Goal: Information Seeking & Learning: Find specific fact

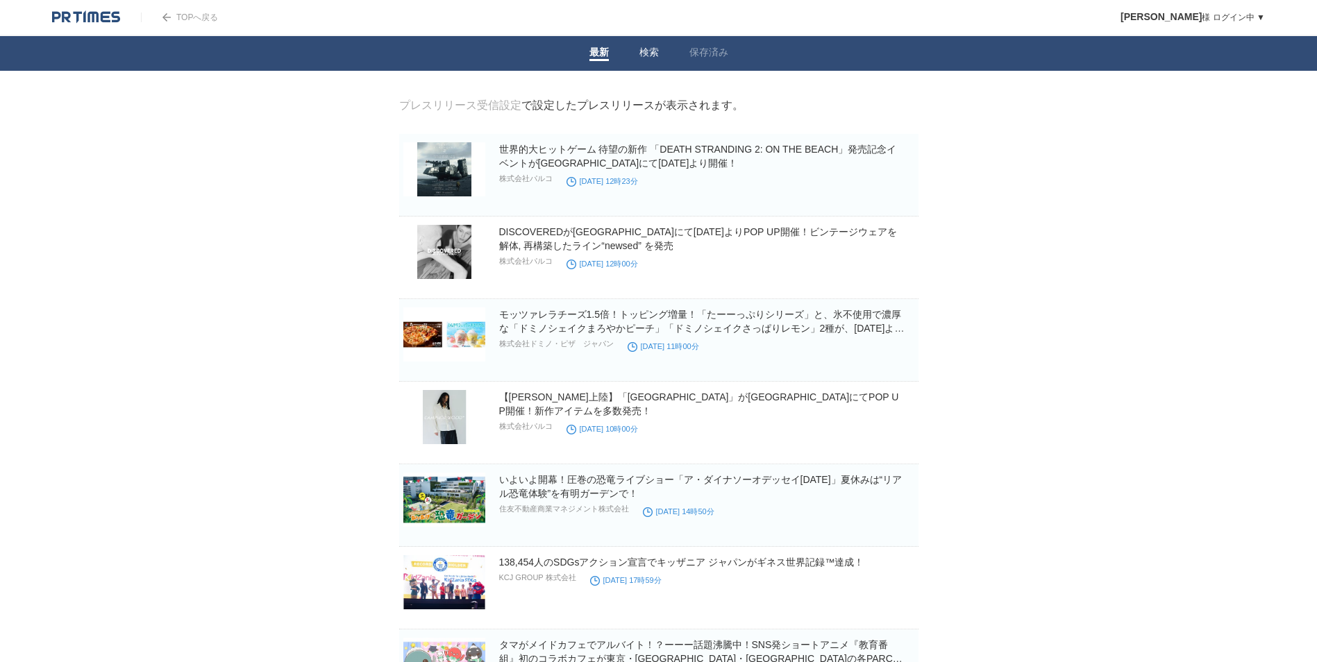
click at [658, 45] on li "検索" at bounding box center [649, 53] width 50 height 35
click at [652, 53] on link "検索" at bounding box center [648, 54] width 19 height 15
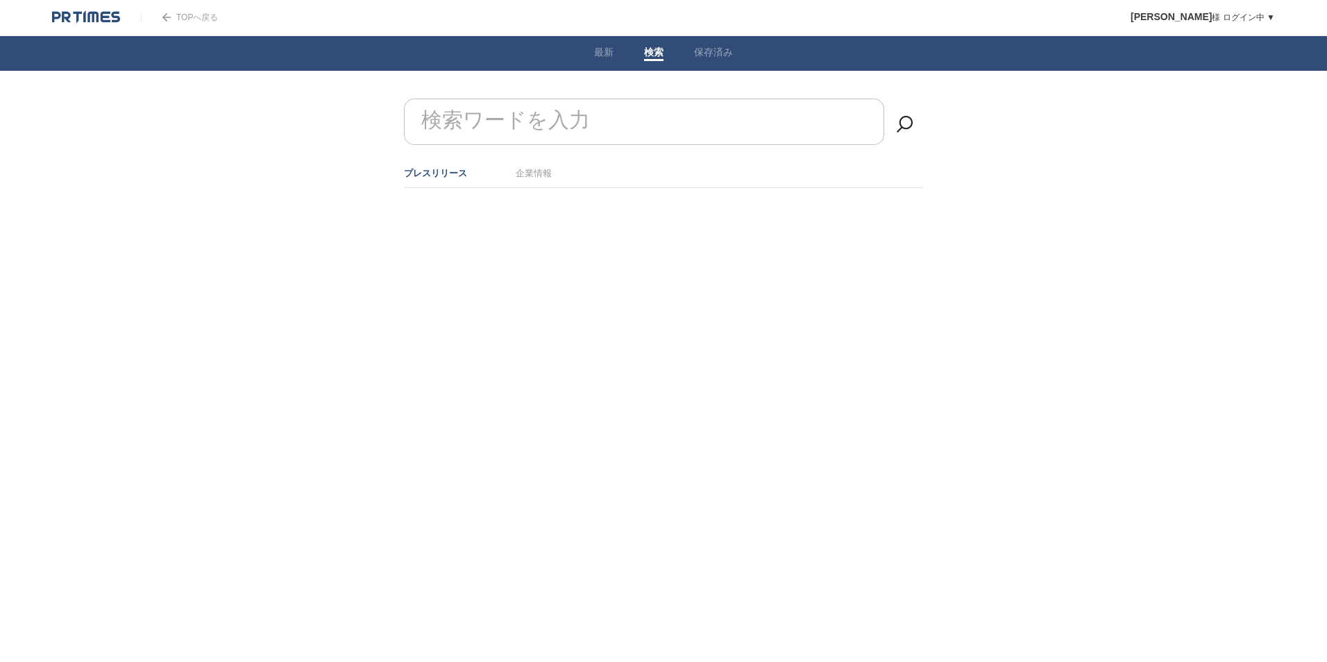
click at [611, 118] on input "検索ワードを入力" at bounding box center [644, 122] width 480 height 47
type input "コングレ"
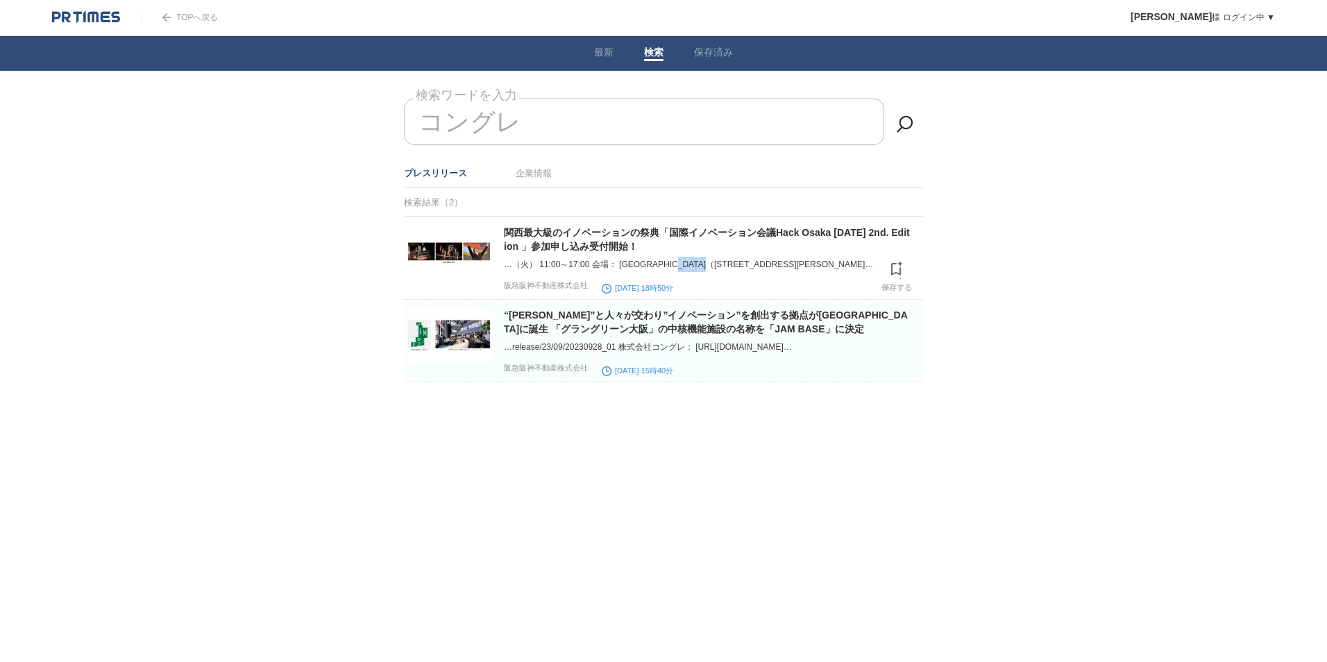
drag, startPoint x: 711, startPoint y: 265, endPoint x: 764, endPoint y: 264, distance: 52.8
click at [764, 264] on div "…（火） 11:00～17:00 会場： [GEOGRAPHIC_DATA]（[STREET_ADDRESS][PERSON_NAME]…" at bounding box center [712, 264] width 416 height 15
drag, startPoint x: 764, startPoint y: 264, endPoint x: 702, endPoint y: 284, distance: 65.0
click at [702, 272] on div "…（火） 11:00～17:00 会場： [GEOGRAPHIC_DATA]（[STREET_ADDRESS][PERSON_NAME]…" at bounding box center [712, 264] width 416 height 15
click at [546, 173] on link "企業情報" at bounding box center [534, 173] width 36 height 10
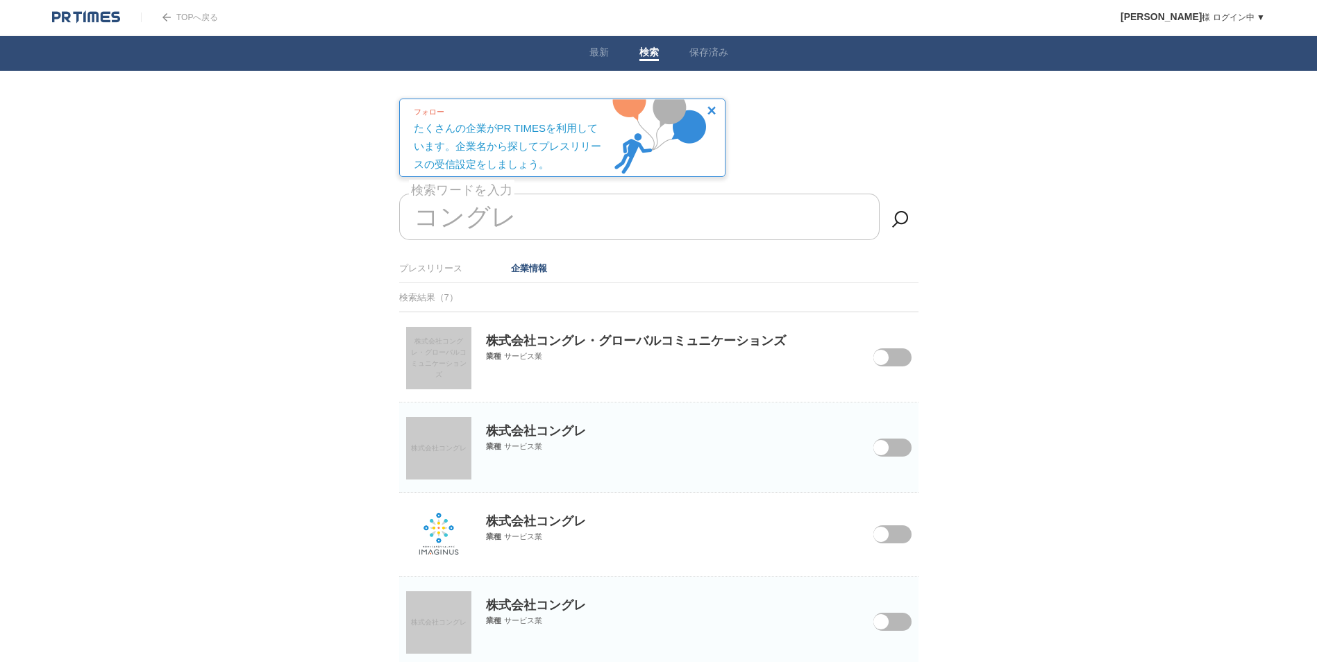
scroll to position [139, 0]
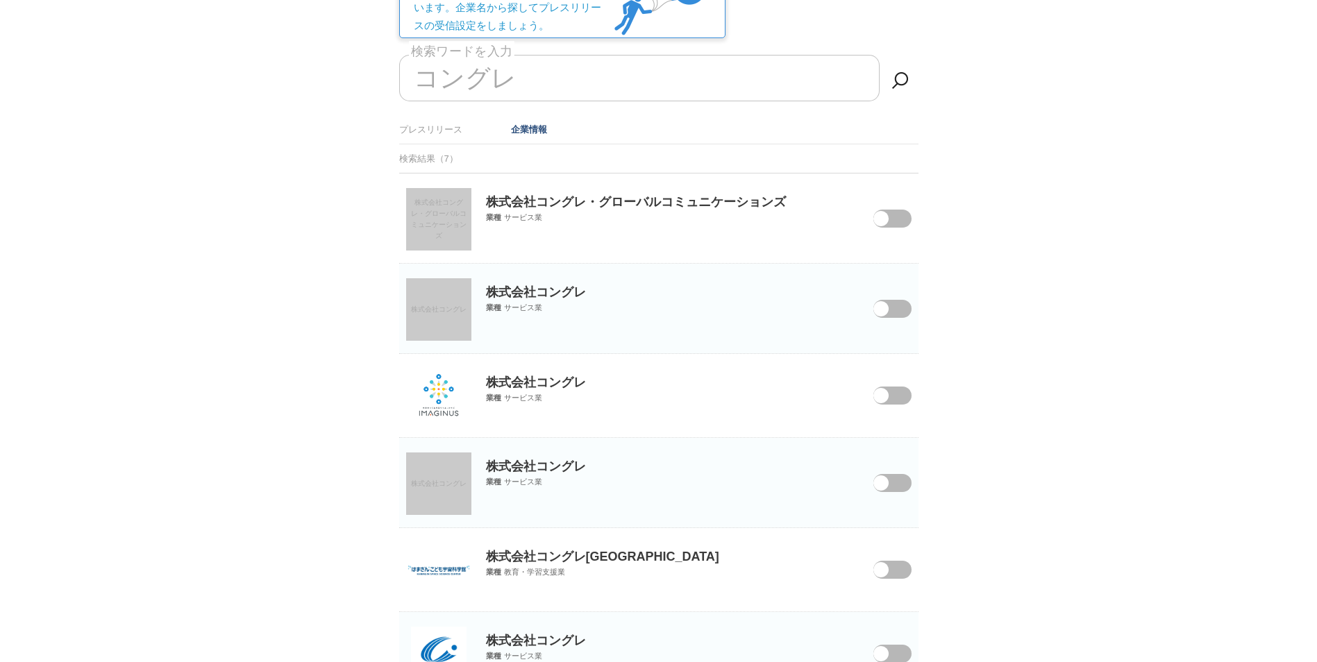
click at [603, 297] on p "株式会社コングレ" at bounding box center [658, 282] width 519 height 37
click at [514, 294] on p "株式会社コングレ" at bounding box center [658, 282] width 519 height 37
click at [452, 309] on span "株式会社コングレ" at bounding box center [439, 309] width 56 height 8
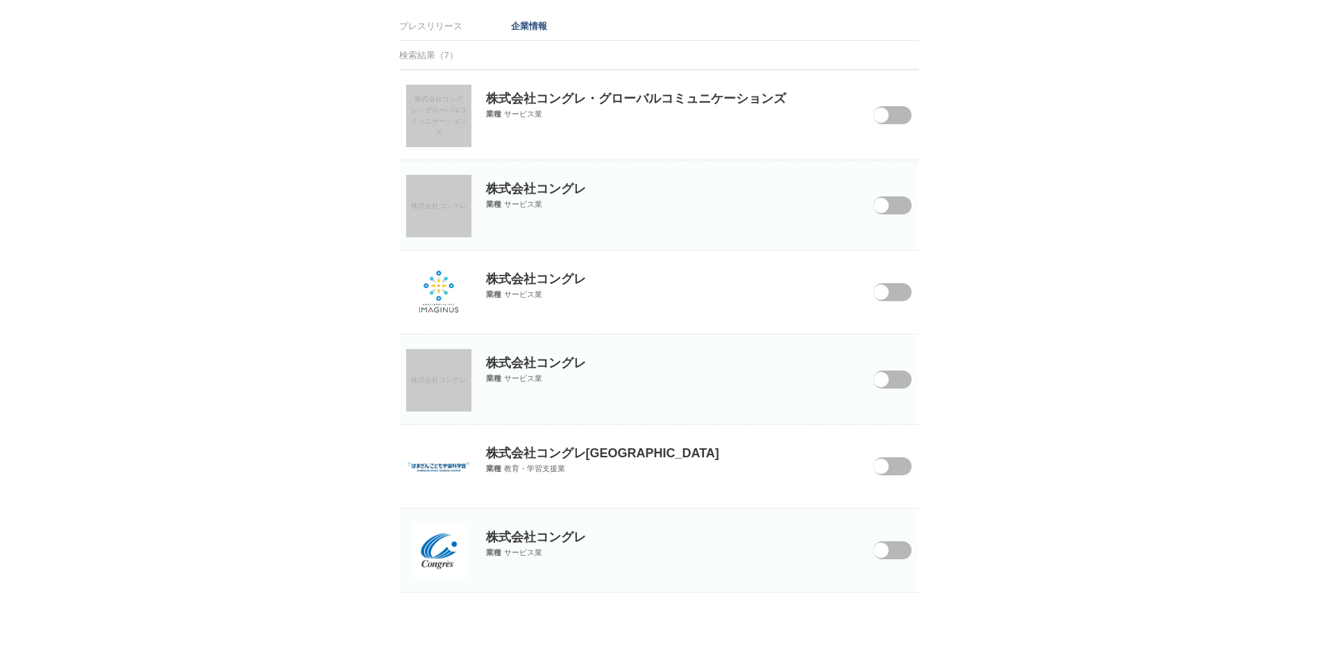
scroll to position [0, 0]
